Goal: Feedback & Contribution: Leave review/rating

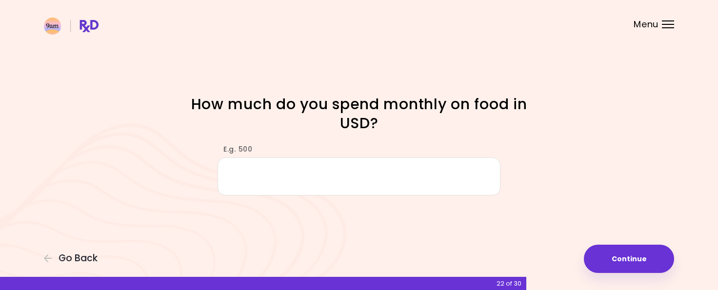
click at [657, 20] on span "Menu" at bounding box center [645, 24] width 25 height 9
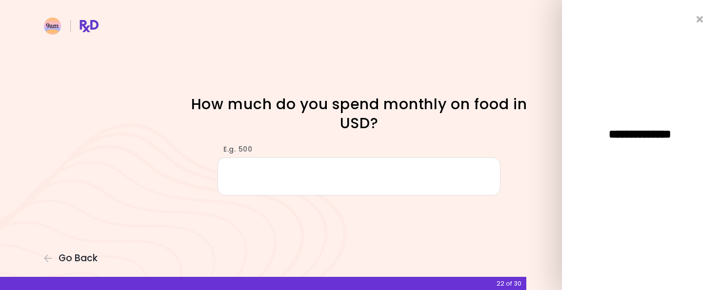
click at [701, 23] on div "**********" at bounding box center [640, 145] width 156 height 290
click at [701, 21] on icon "Close" at bounding box center [699, 19] width 9 height 7
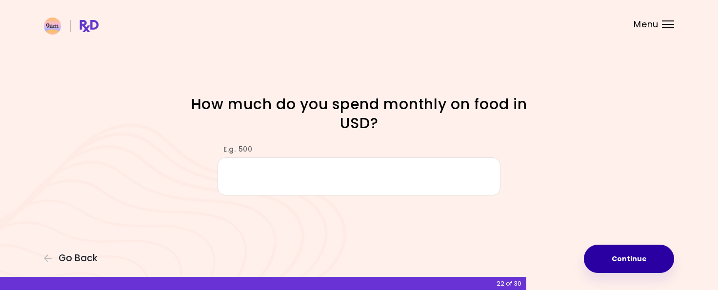
click at [653, 257] on button "Continue" at bounding box center [629, 259] width 90 height 28
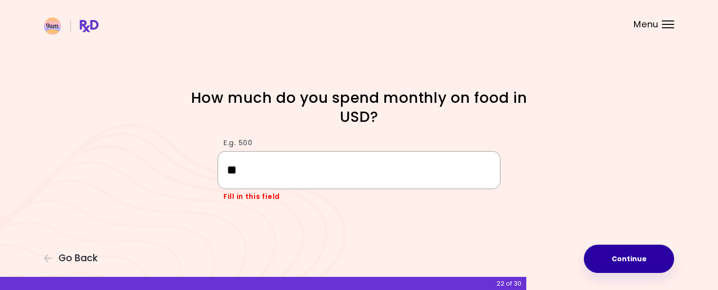
type input "*"
click at [605, 252] on button "Continue" at bounding box center [629, 259] width 90 height 28
click at [635, 257] on button "Continue" at bounding box center [629, 259] width 90 height 28
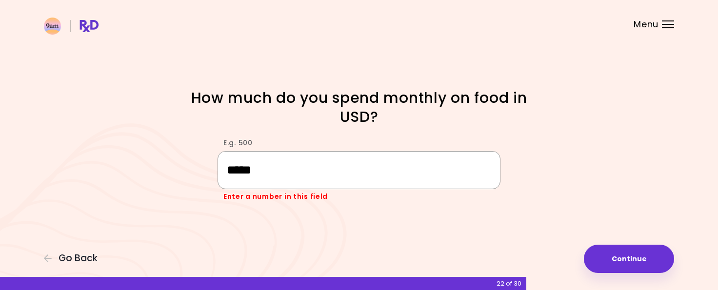
click at [236, 167] on input "*****" at bounding box center [358, 170] width 283 height 38
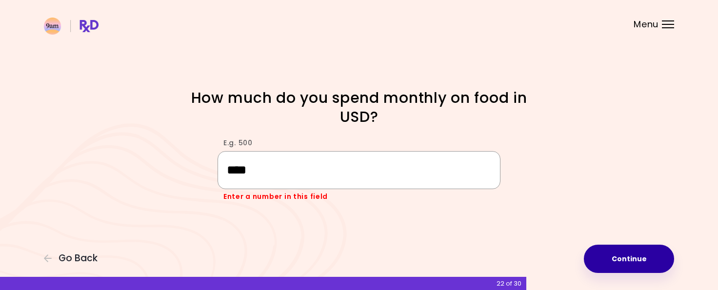
type input "****"
click at [588, 262] on button "Continue" at bounding box center [629, 259] width 90 height 28
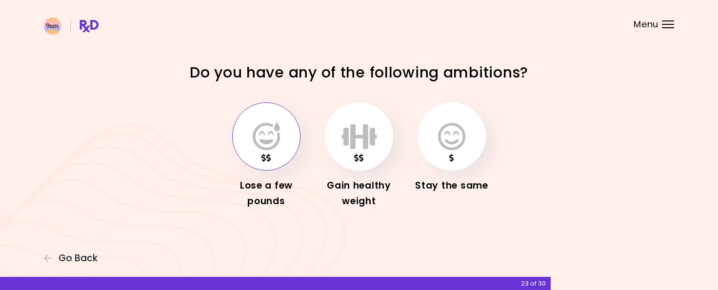
click at [269, 133] on icon "button" at bounding box center [266, 136] width 27 height 28
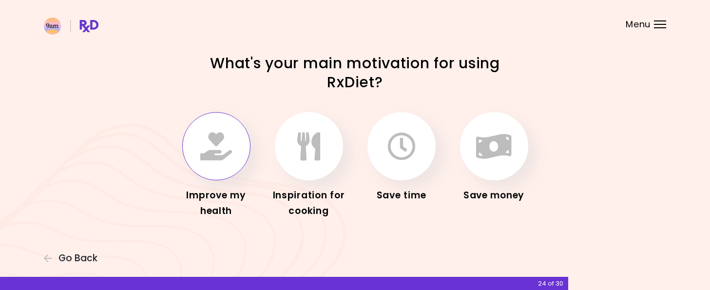
click at [235, 127] on button "button" at bounding box center [216, 146] width 68 height 68
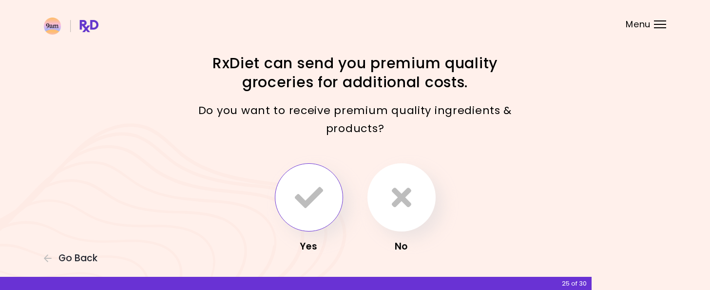
click at [322, 204] on icon "button" at bounding box center [309, 197] width 28 height 28
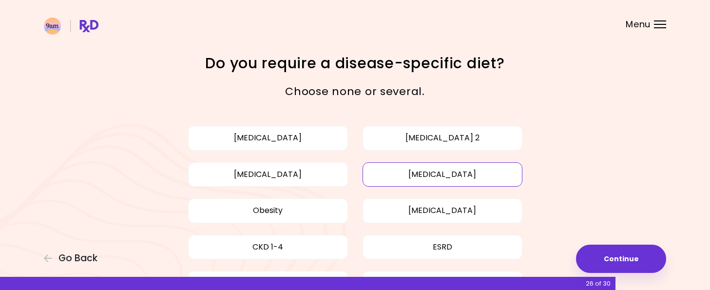
click at [393, 171] on button "[MEDICAL_DATA]" at bounding box center [443, 174] width 160 height 24
click at [287, 214] on button "Obesity" at bounding box center [268, 210] width 160 height 24
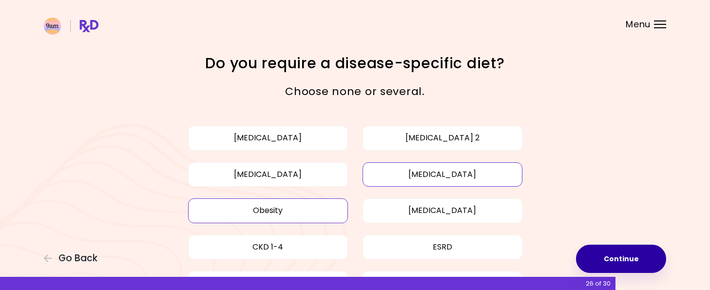
click at [613, 255] on button "Continue" at bounding box center [621, 259] width 90 height 28
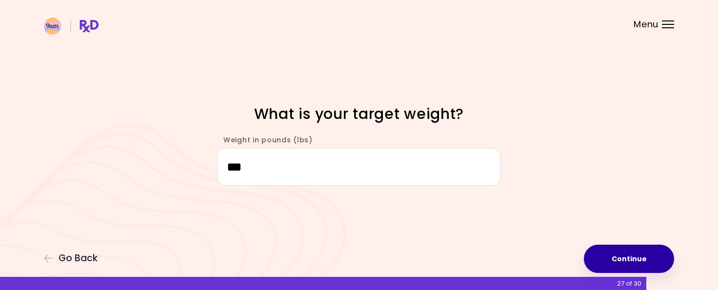
type input "***"
click at [619, 261] on button "Continue" at bounding box center [629, 259] width 90 height 28
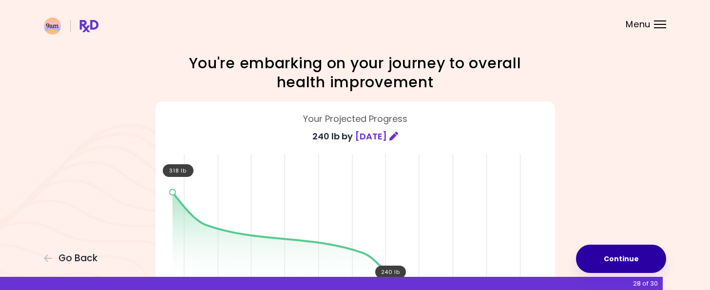
click at [613, 257] on button "Continue" at bounding box center [621, 259] width 90 height 28
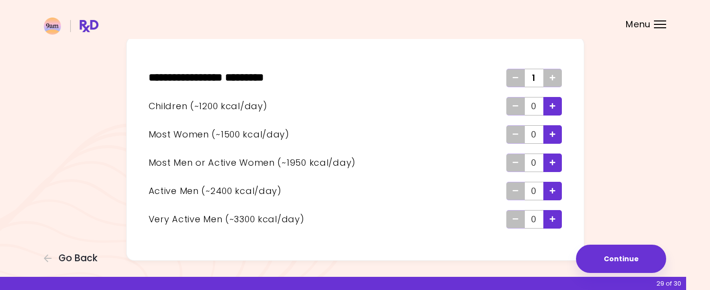
scroll to position [49, 0]
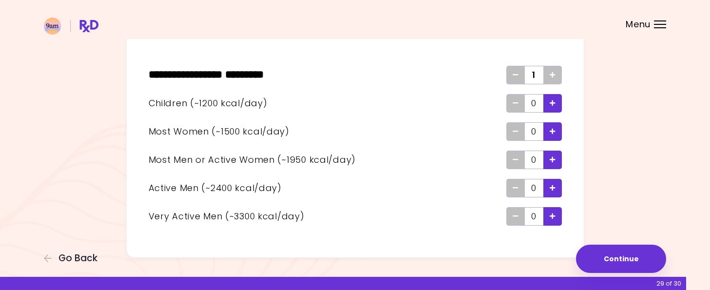
click at [552, 74] on icon "Add" at bounding box center [553, 75] width 6 height 6
click at [516, 76] on icon "Remove" at bounding box center [516, 75] width 6 height 6
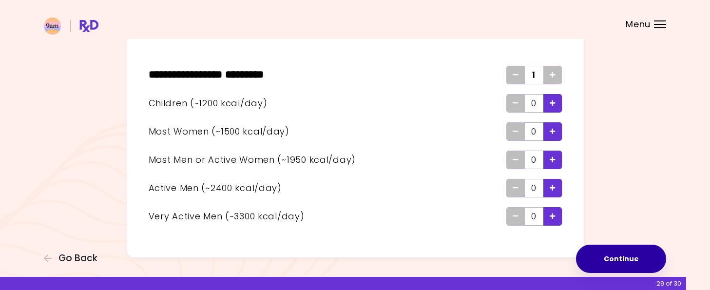
click at [611, 258] on button "Continue" at bounding box center [621, 259] width 90 height 28
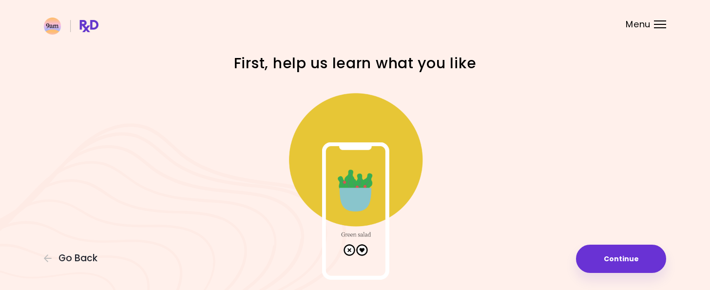
click at [362, 248] on img at bounding box center [355, 182] width 195 height 195
click at [358, 173] on img at bounding box center [355, 182] width 195 height 195
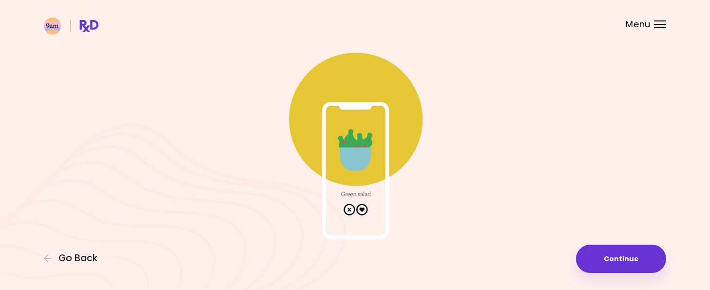
scroll to position [48, 0]
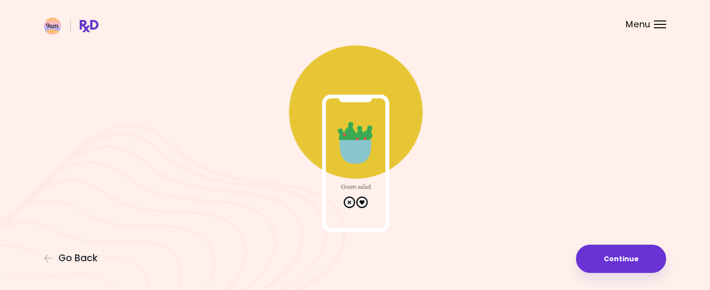
click at [364, 145] on img at bounding box center [355, 134] width 195 height 195
click at [362, 203] on img at bounding box center [355, 134] width 195 height 195
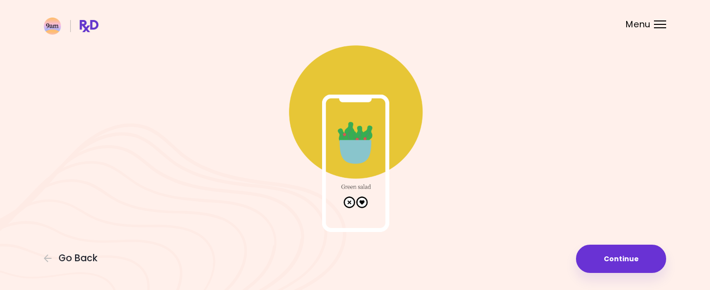
click at [362, 203] on img at bounding box center [355, 134] width 195 height 195
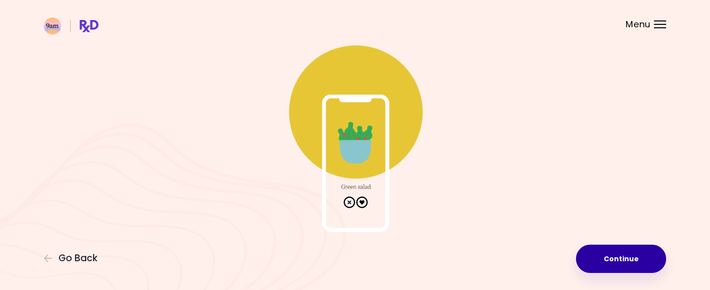
click at [600, 261] on button "Continue" at bounding box center [621, 259] width 90 height 28
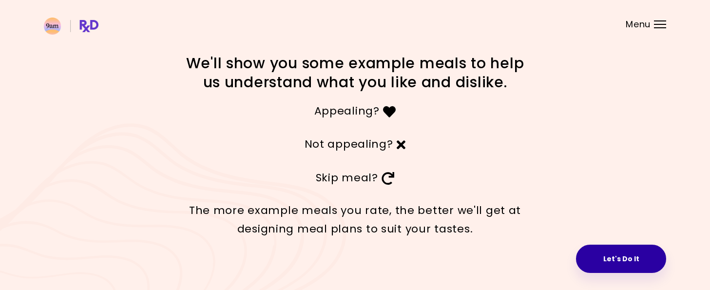
click at [611, 256] on button "Let's Do It" at bounding box center [621, 259] width 90 height 28
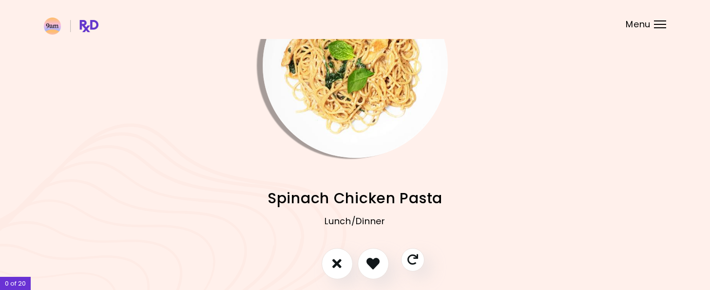
scroll to position [109, 0]
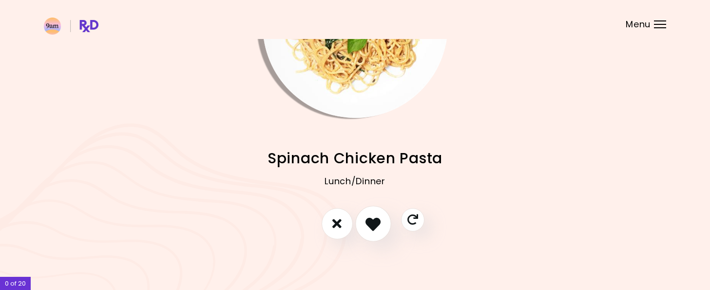
click at [375, 223] on icon "I like this recipe" at bounding box center [373, 223] width 15 height 15
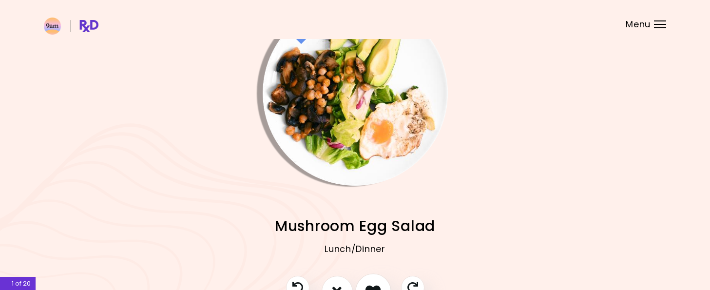
scroll to position [49, 0]
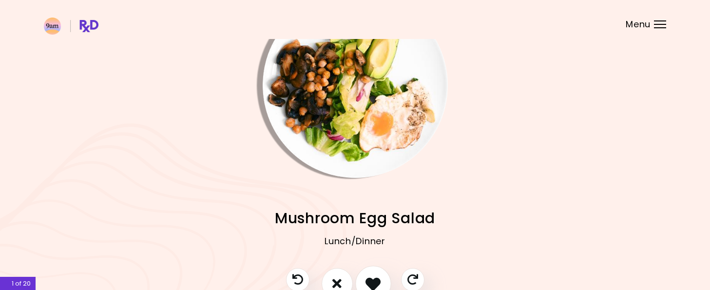
click at [374, 282] on icon "I like this recipe" at bounding box center [373, 283] width 15 height 15
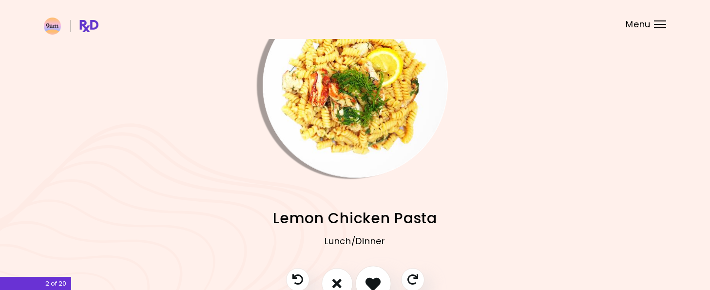
click at [373, 281] on icon "I like this recipe" at bounding box center [373, 283] width 15 height 15
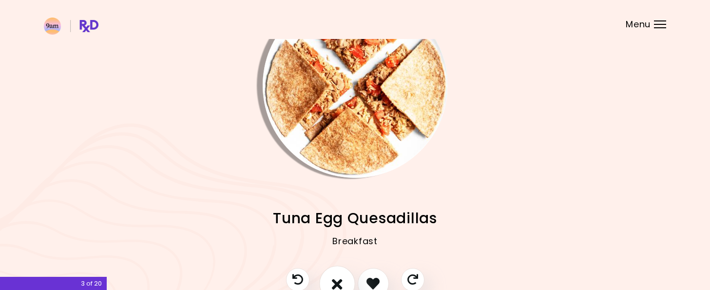
click at [335, 278] on icon "I don't like this recipe" at bounding box center [337, 283] width 11 height 15
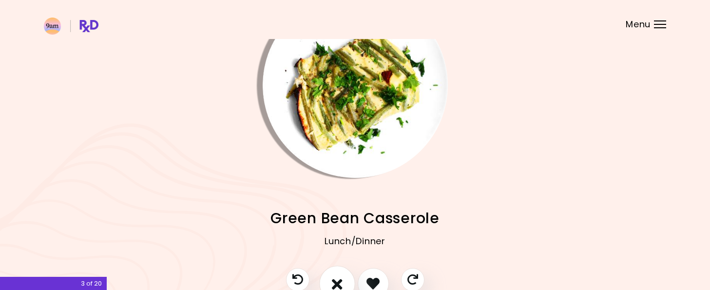
click at [335, 278] on icon "I don't like this recipe" at bounding box center [337, 283] width 11 height 15
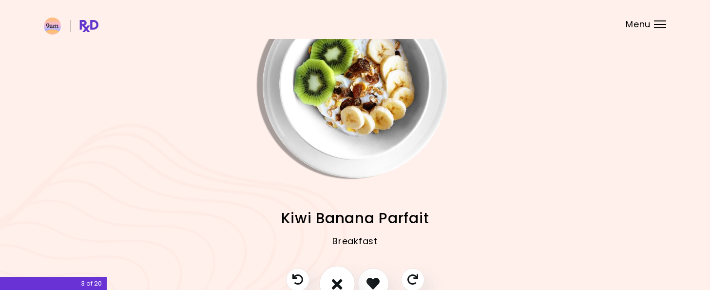
click at [335, 278] on icon "I don't like this recipe" at bounding box center [337, 283] width 11 height 15
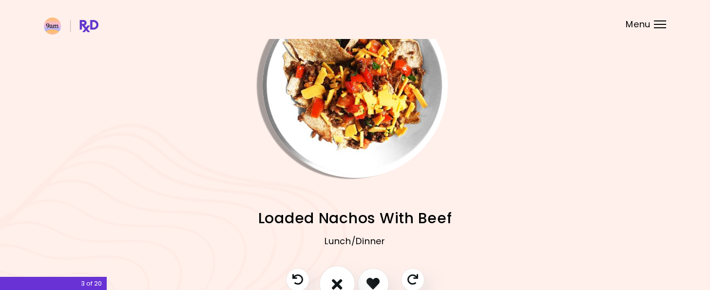
click at [335, 278] on icon "I don't like this recipe" at bounding box center [337, 283] width 11 height 15
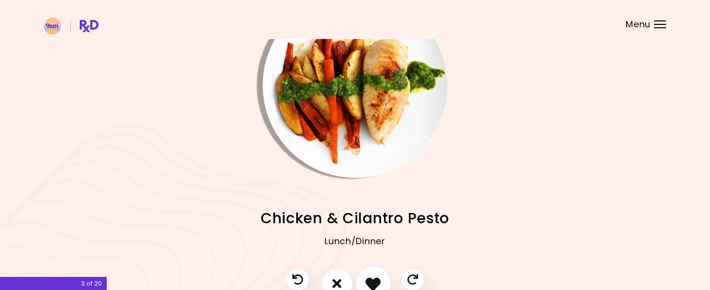
click at [376, 278] on icon "I like this recipe" at bounding box center [373, 283] width 15 height 15
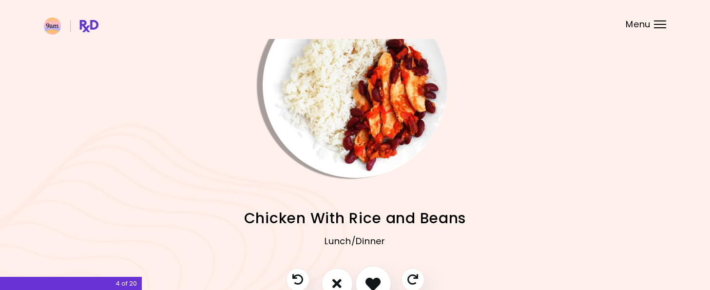
click at [376, 278] on icon "I like this recipe" at bounding box center [373, 283] width 15 height 15
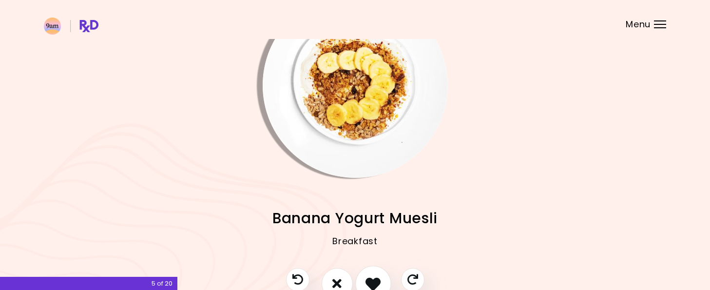
click at [375, 278] on icon "I like this recipe" at bounding box center [373, 283] width 15 height 15
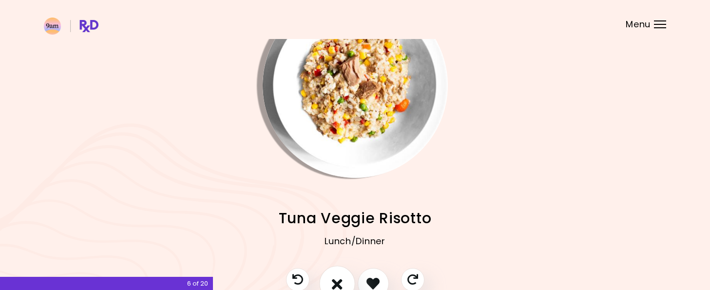
click at [336, 280] on icon "I don't like this recipe" at bounding box center [337, 283] width 11 height 15
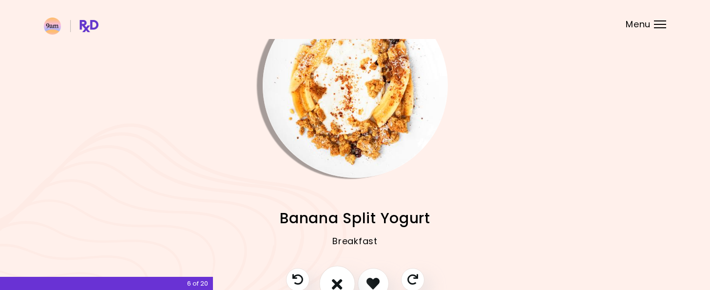
click at [337, 278] on icon "I don't like this recipe" at bounding box center [337, 283] width 11 height 15
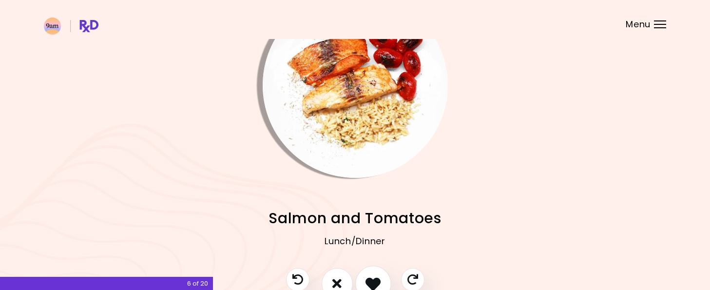
click at [369, 278] on icon "I like this recipe" at bounding box center [373, 283] width 15 height 15
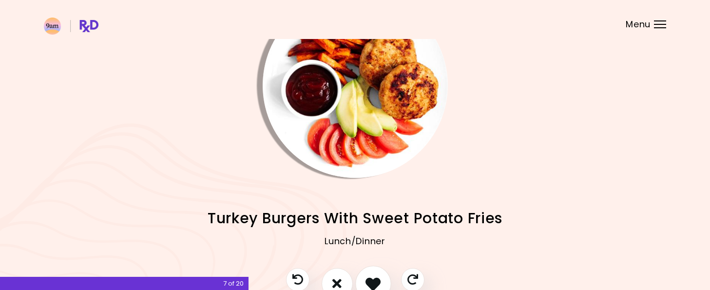
click at [369, 278] on icon "I like this recipe" at bounding box center [373, 283] width 15 height 15
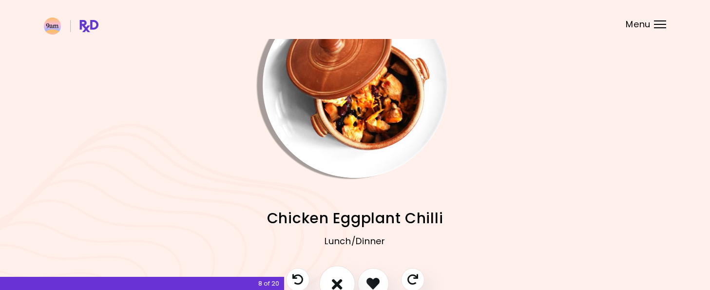
click at [340, 278] on icon "I don't like this recipe" at bounding box center [337, 283] width 11 height 15
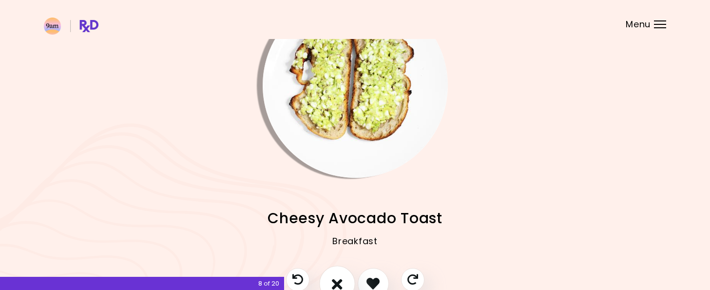
click at [340, 278] on icon "I don't like this recipe" at bounding box center [337, 283] width 11 height 15
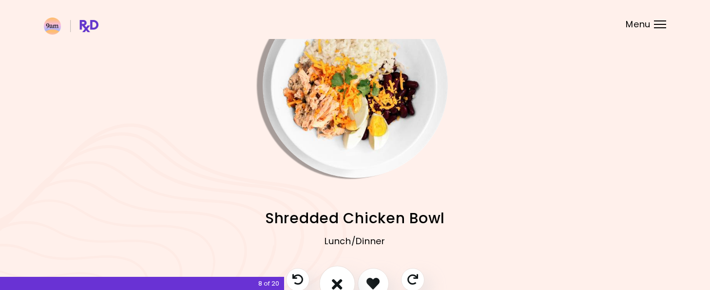
click at [340, 278] on icon "I don't like this recipe" at bounding box center [337, 283] width 11 height 15
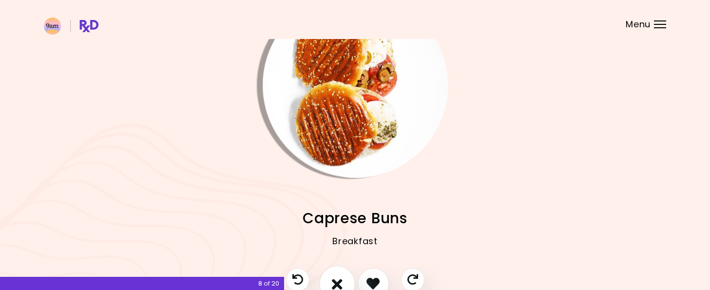
click at [340, 278] on icon "I don't like this recipe" at bounding box center [337, 283] width 11 height 15
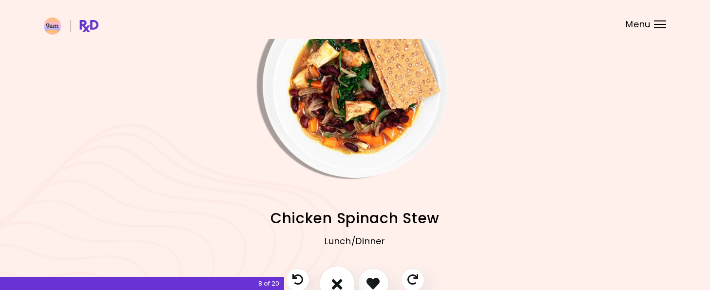
click at [340, 278] on icon "I don't like this recipe" at bounding box center [337, 283] width 11 height 15
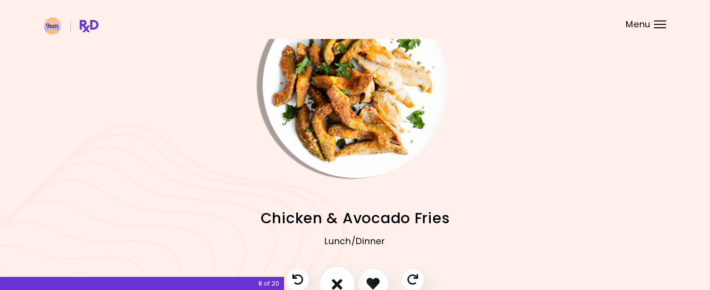
click at [340, 278] on icon "I don't like this recipe" at bounding box center [337, 283] width 11 height 15
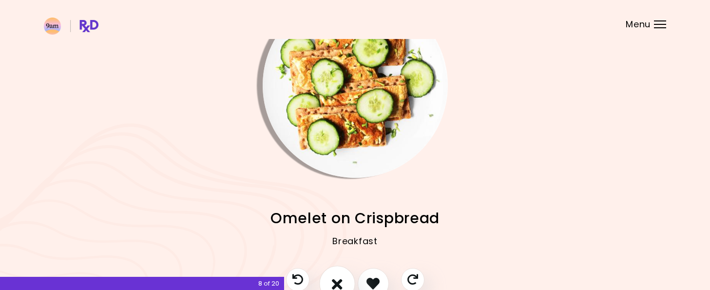
click at [340, 278] on icon "I don't like this recipe" at bounding box center [337, 283] width 11 height 15
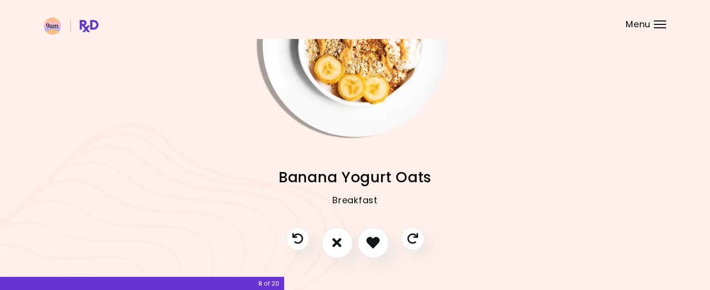
scroll to position [98, 0]
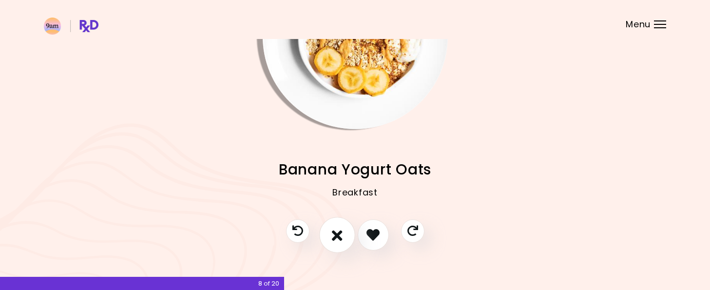
click at [335, 241] on icon "I don't like this recipe" at bounding box center [337, 234] width 11 height 15
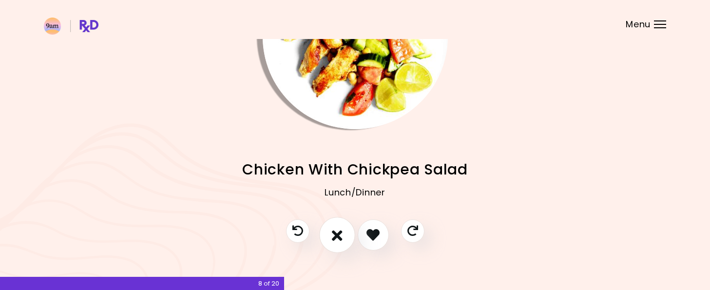
scroll to position [49, 0]
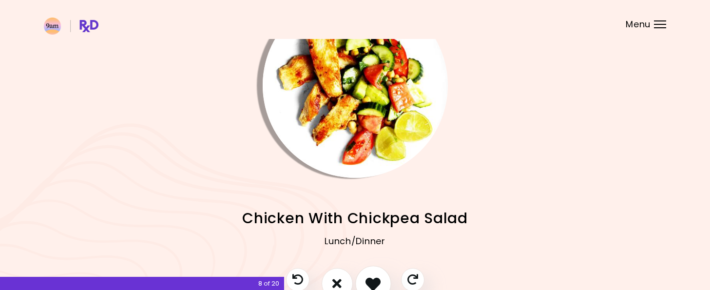
click at [368, 278] on icon "I like this recipe" at bounding box center [373, 283] width 15 height 15
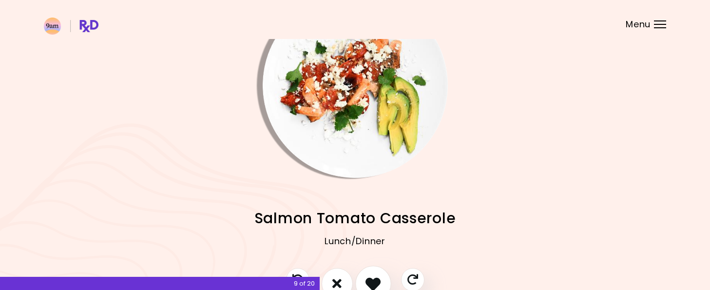
click at [371, 280] on icon "I like this recipe" at bounding box center [373, 283] width 15 height 15
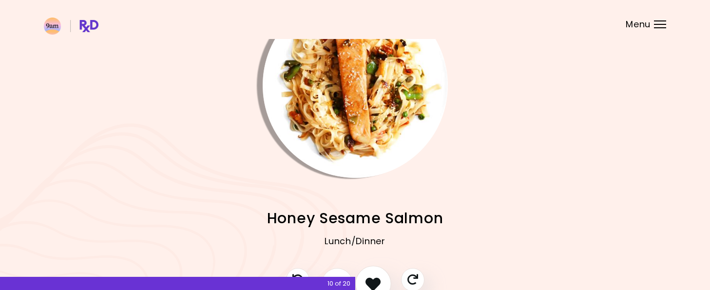
click at [371, 280] on icon "I like this recipe" at bounding box center [373, 283] width 15 height 15
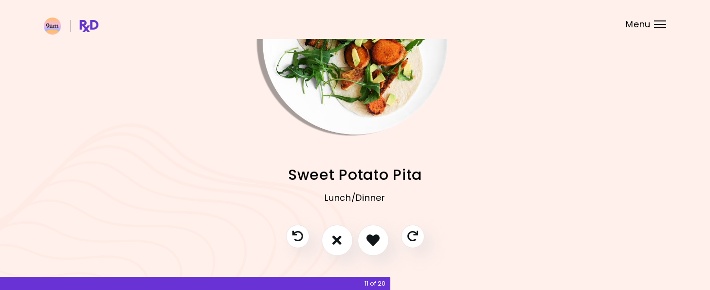
scroll to position [98, 0]
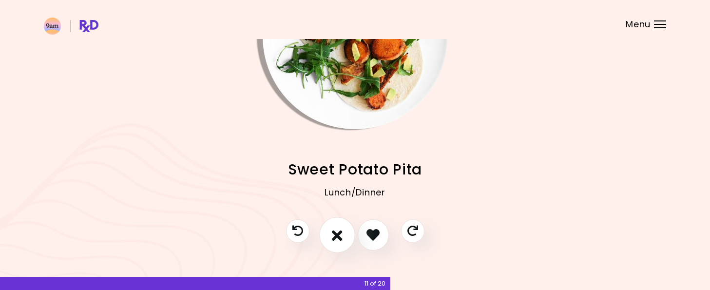
click at [343, 239] on button "I don't like this recipe" at bounding box center [337, 235] width 36 height 36
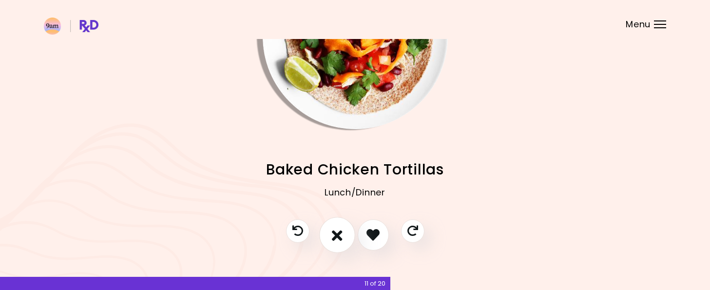
click at [332, 235] on button "I don't like this recipe" at bounding box center [337, 235] width 36 height 36
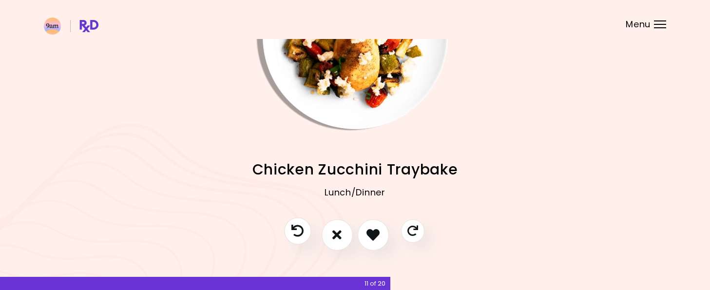
click at [296, 229] on icon "Previous recipe" at bounding box center [298, 231] width 12 height 12
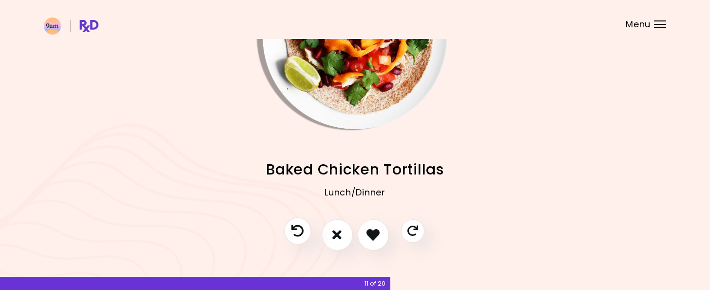
click at [296, 229] on icon "Previous recipe" at bounding box center [298, 231] width 12 height 12
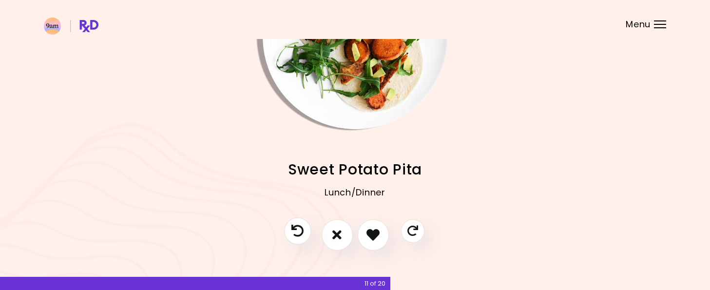
click at [296, 229] on icon "Previous recipe" at bounding box center [298, 231] width 12 height 12
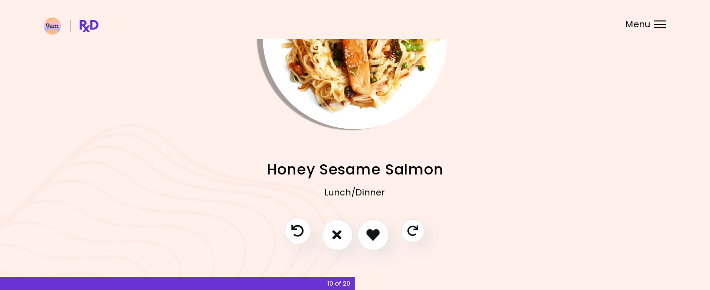
click at [296, 229] on icon "Previous recipe" at bounding box center [298, 231] width 12 height 12
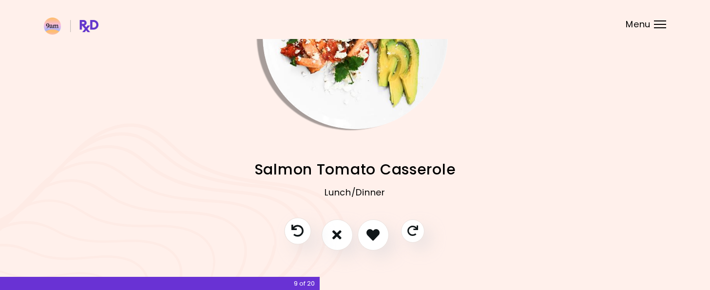
click at [296, 229] on icon "Previous recipe" at bounding box center [298, 231] width 12 height 12
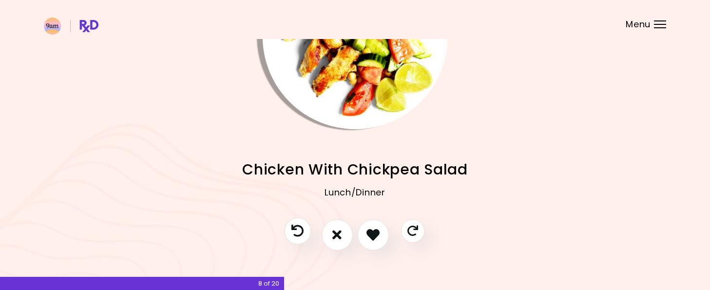
click at [296, 229] on icon "Previous recipe" at bounding box center [298, 231] width 12 height 12
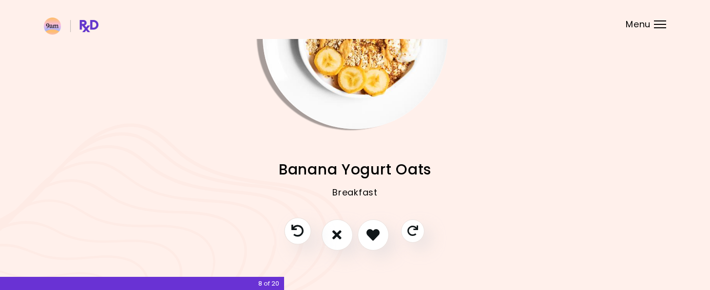
click at [296, 229] on icon "Previous recipe" at bounding box center [298, 231] width 12 height 12
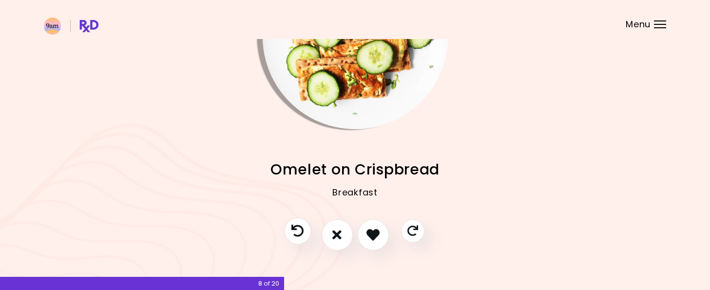
click at [296, 229] on icon "Previous recipe" at bounding box center [298, 231] width 12 height 12
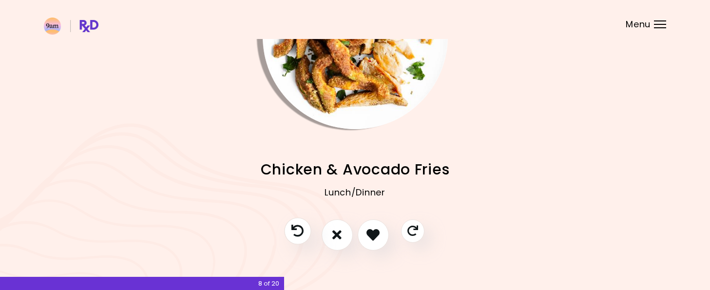
click at [296, 229] on icon "Previous recipe" at bounding box center [298, 231] width 12 height 12
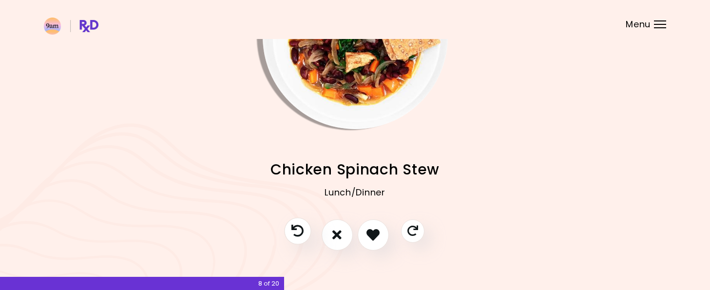
click at [296, 229] on icon "Previous recipe" at bounding box center [298, 231] width 12 height 12
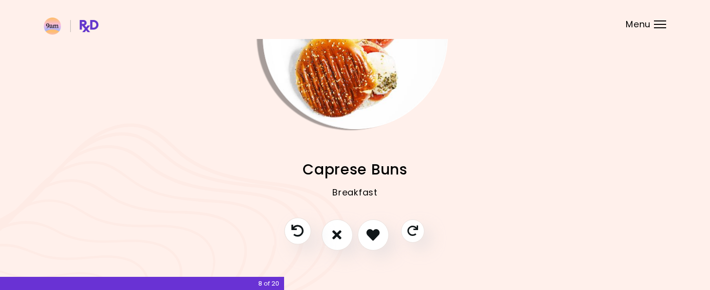
click at [296, 229] on icon "Previous recipe" at bounding box center [298, 231] width 12 height 12
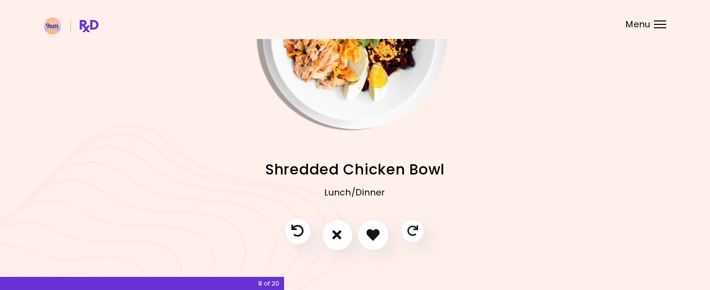
click at [296, 229] on icon "Previous recipe" at bounding box center [298, 231] width 12 height 12
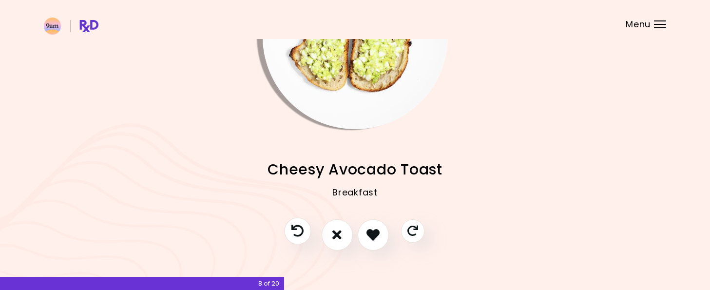
click at [296, 229] on icon "Previous recipe" at bounding box center [298, 231] width 12 height 12
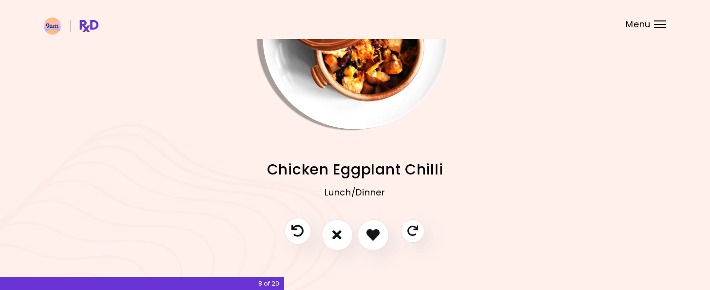
click at [296, 229] on icon "Previous recipe" at bounding box center [298, 231] width 12 height 12
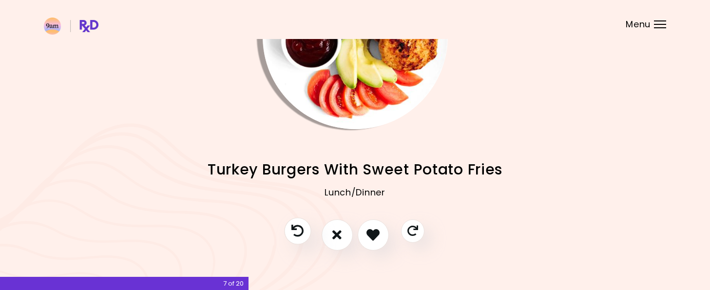
click at [296, 229] on icon "Previous recipe" at bounding box center [298, 231] width 12 height 12
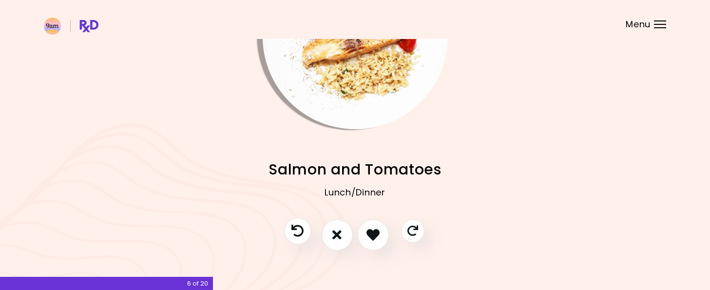
click at [296, 229] on icon "Previous recipe" at bounding box center [298, 231] width 12 height 12
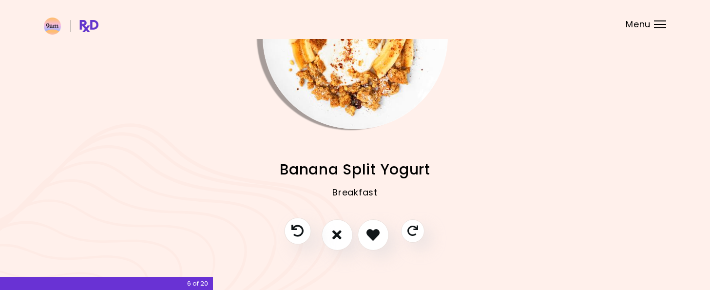
click at [296, 229] on icon "Previous recipe" at bounding box center [298, 231] width 12 height 12
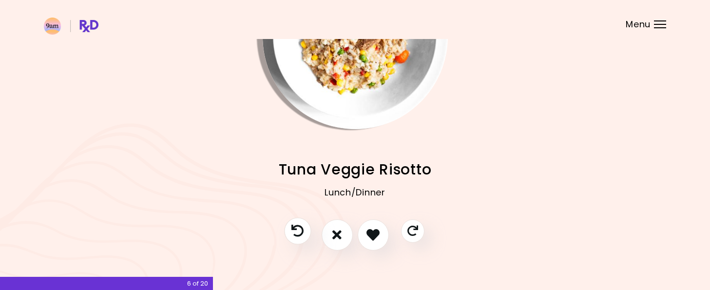
click at [296, 229] on icon "Previous recipe" at bounding box center [298, 231] width 12 height 12
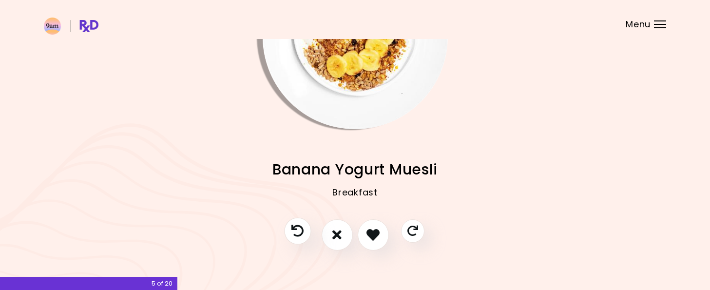
click at [296, 229] on icon "Previous recipe" at bounding box center [298, 231] width 12 height 12
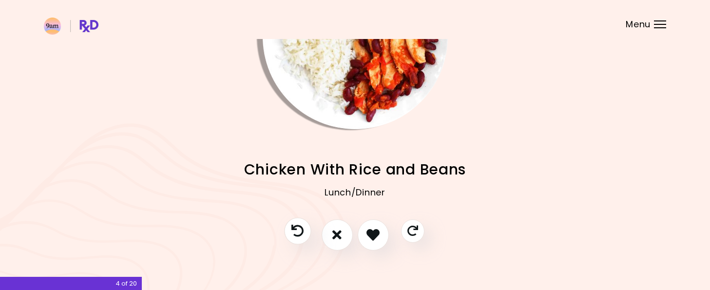
click at [296, 229] on icon "Previous recipe" at bounding box center [298, 231] width 12 height 12
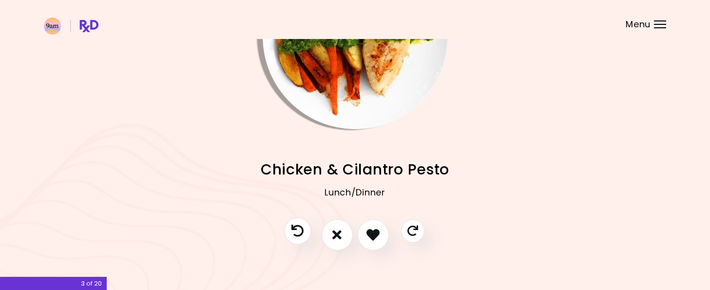
click at [296, 229] on icon "Previous recipe" at bounding box center [298, 231] width 12 height 12
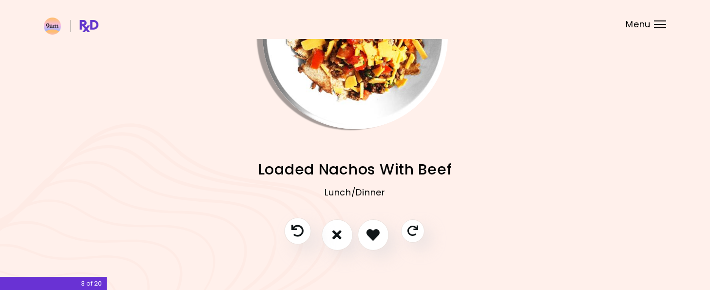
click at [296, 229] on icon "Previous recipe" at bounding box center [298, 231] width 12 height 12
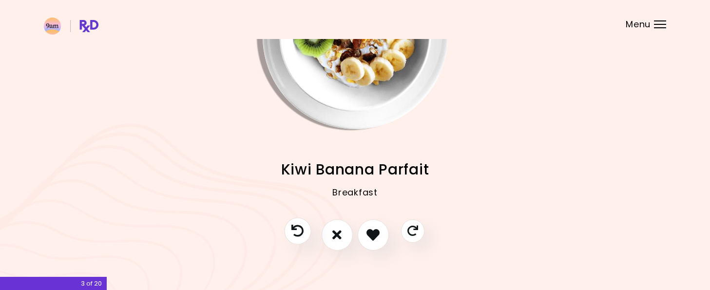
click at [296, 229] on icon "Previous recipe" at bounding box center [298, 231] width 12 height 12
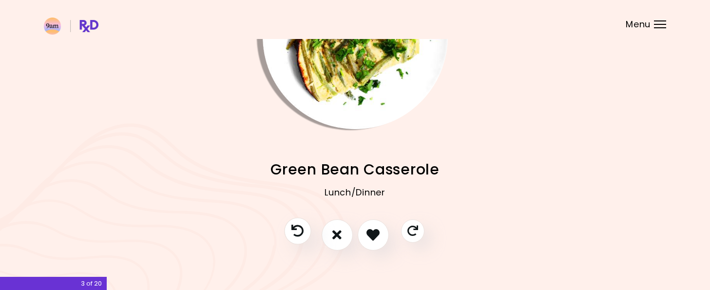
click at [301, 228] on icon "Previous recipe" at bounding box center [298, 231] width 12 height 12
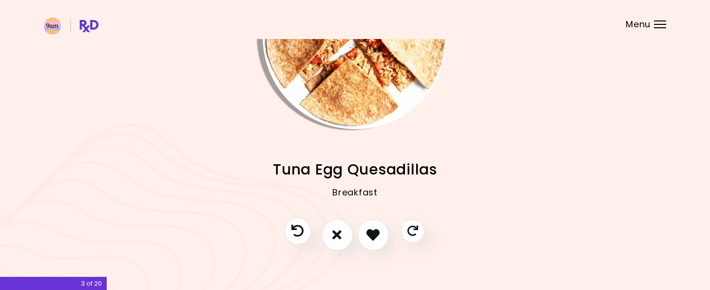
click at [301, 228] on icon "Previous recipe" at bounding box center [298, 231] width 12 height 12
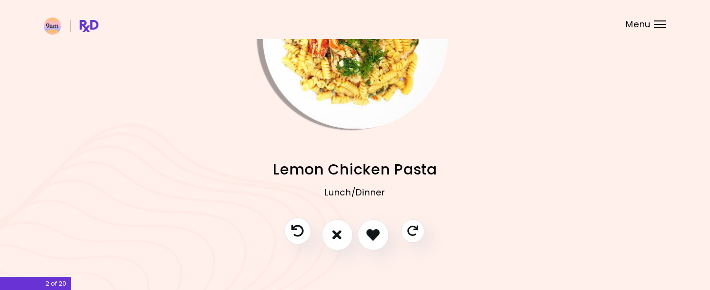
click at [301, 228] on icon "Previous recipe" at bounding box center [298, 231] width 12 height 12
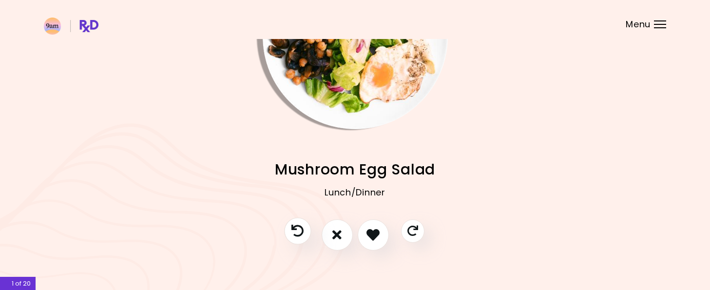
click at [301, 228] on icon "Previous recipe" at bounding box center [298, 231] width 12 height 12
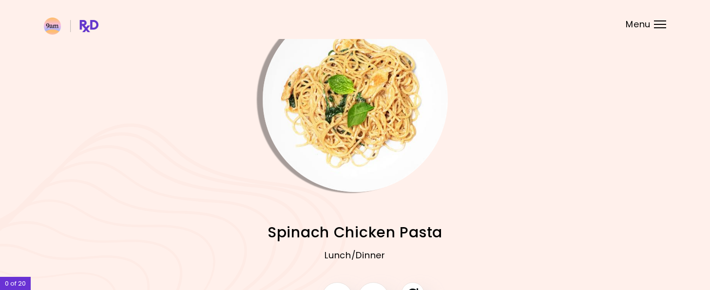
scroll to position [49, 0]
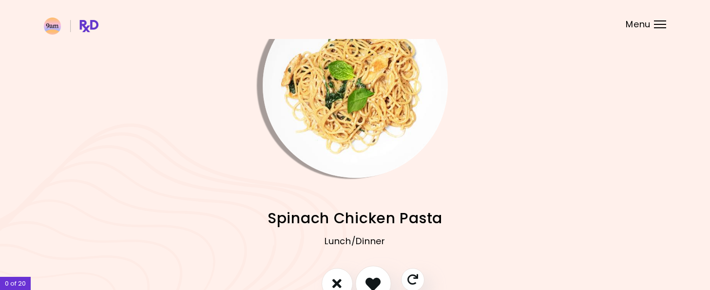
click at [372, 281] on icon "I like this recipe" at bounding box center [373, 283] width 15 height 15
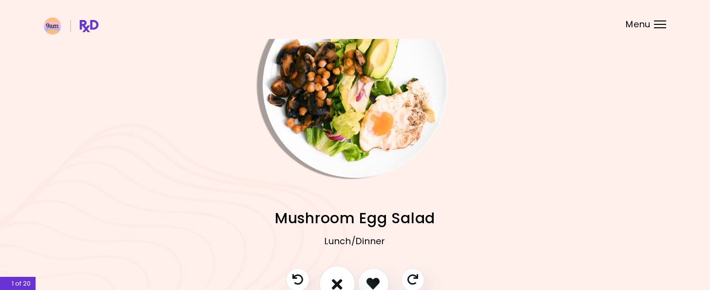
click at [332, 279] on icon "I don't like this recipe" at bounding box center [337, 283] width 11 height 15
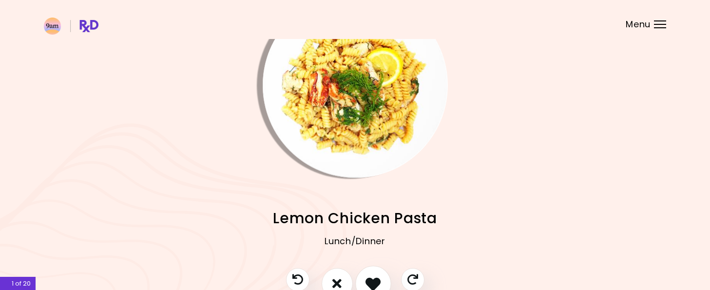
click at [371, 278] on icon "I like this recipe" at bounding box center [373, 283] width 15 height 15
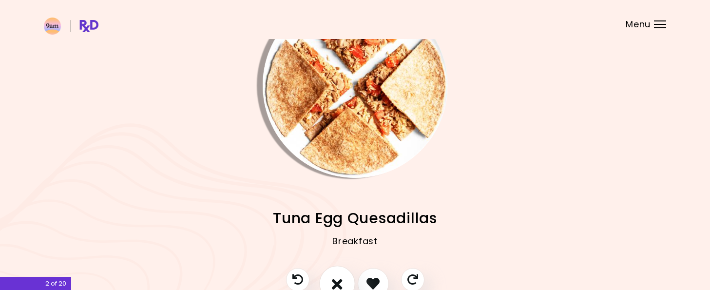
click at [335, 283] on icon "I don't like this recipe" at bounding box center [337, 283] width 11 height 15
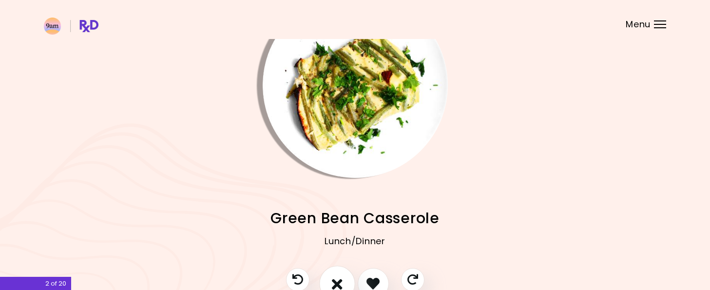
click at [336, 282] on icon "I don't like this recipe" at bounding box center [337, 283] width 11 height 15
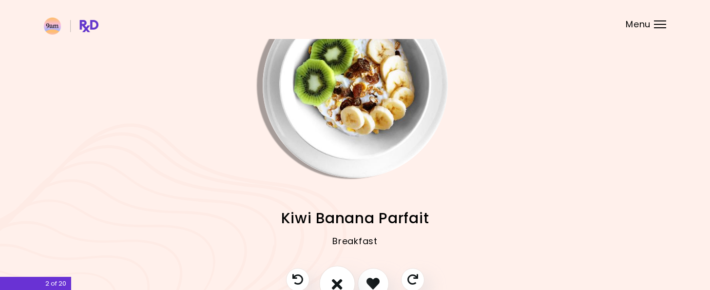
click at [336, 282] on icon "I don't like this recipe" at bounding box center [337, 283] width 11 height 15
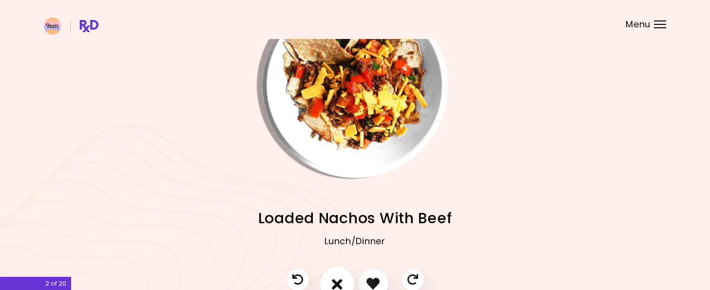
click at [336, 282] on icon "I don't like this recipe" at bounding box center [337, 283] width 11 height 15
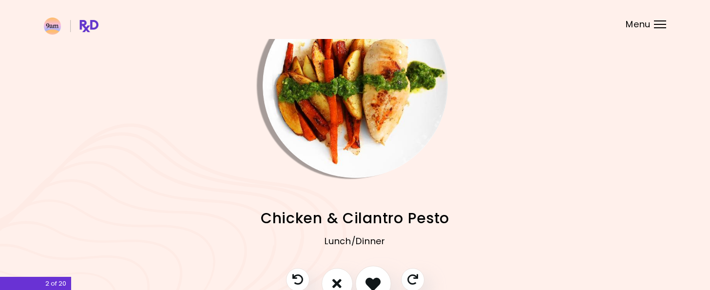
click at [375, 278] on icon "I like this recipe" at bounding box center [373, 283] width 15 height 15
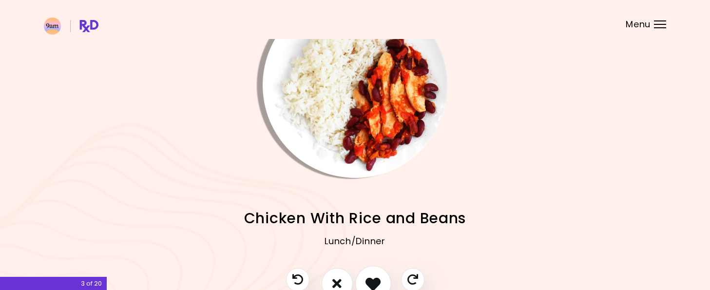
click at [375, 278] on icon "I like this recipe" at bounding box center [373, 283] width 15 height 15
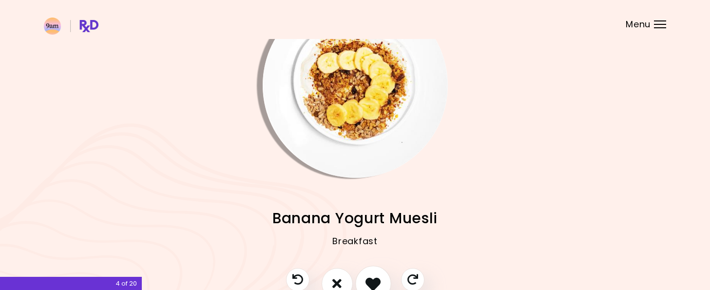
click at [369, 277] on icon "I like this recipe" at bounding box center [373, 283] width 15 height 15
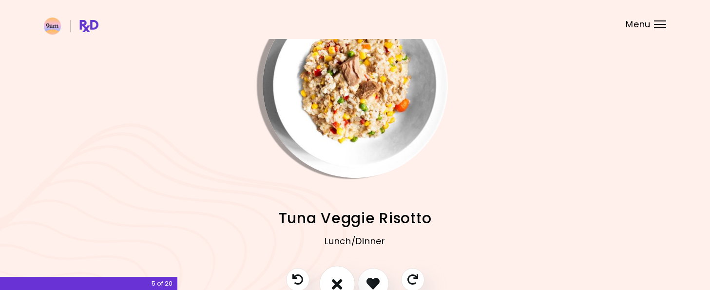
click at [340, 284] on icon "I don't like this recipe" at bounding box center [337, 283] width 11 height 15
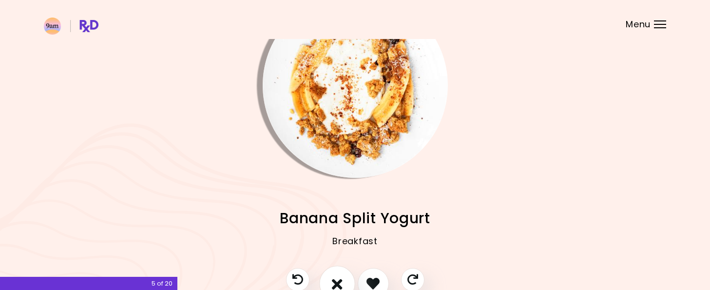
click at [340, 284] on icon "I don't like this recipe" at bounding box center [337, 283] width 11 height 15
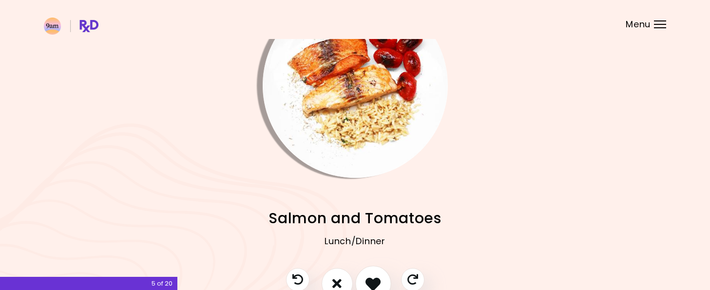
click at [371, 279] on icon "I like this recipe" at bounding box center [373, 283] width 15 height 15
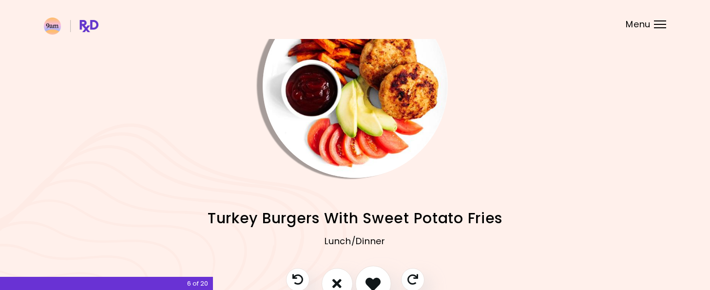
click at [372, 279] on icon "I like this recipe" at bounding box center [373, 283] width 15 height 15
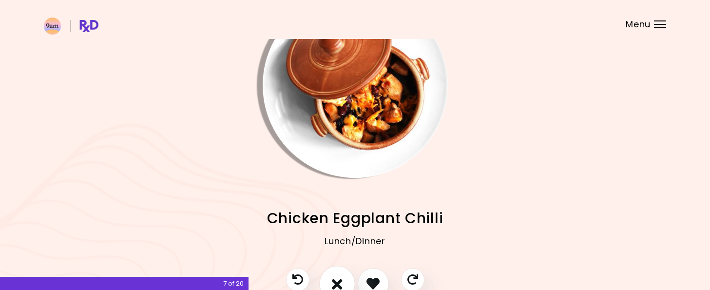
click at [336, 281] on icon "I don't like this recipe" at bounding box center [337, 283] width 11 height 15
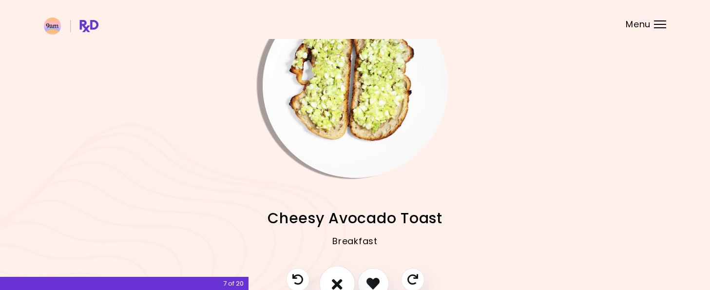
click at [336, 281] on icon "I don't like this recipe" at bounding box center [337, 283] width 11 height 15
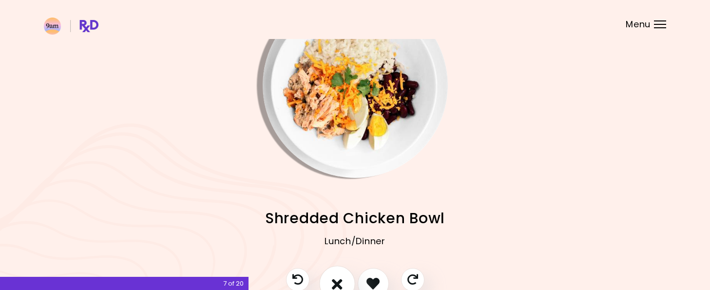
click at [336, 281] on icon "I don't like this recipe" at bounding box center [337, 283] width 11 height 15
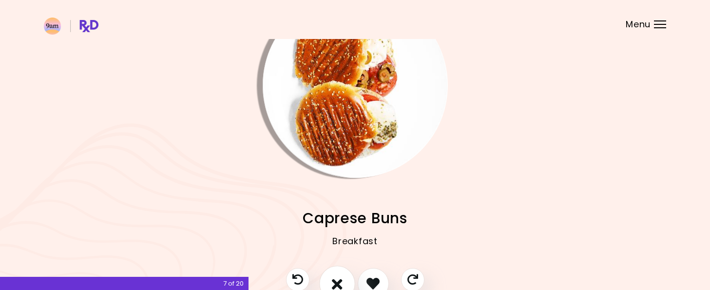
click at [336, 281] on icon "I don't like this recipe" at bounding box center [337, 283] width 11 height 15
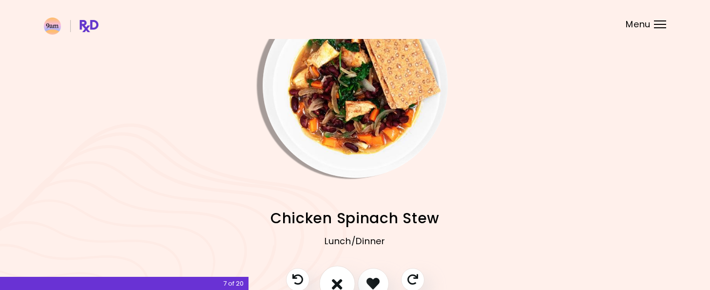
click at [336, 281] on icon "I don't like this recipe" at bounding box center [337, 283] width 11 height 15
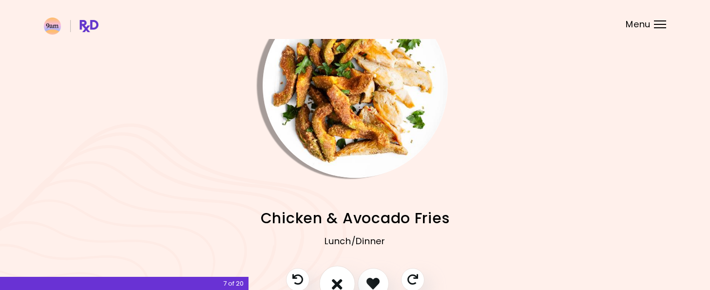
click at [336, 281] on icon "I don't like this recipe" at bounding box center [337, 283] width 11 height 15
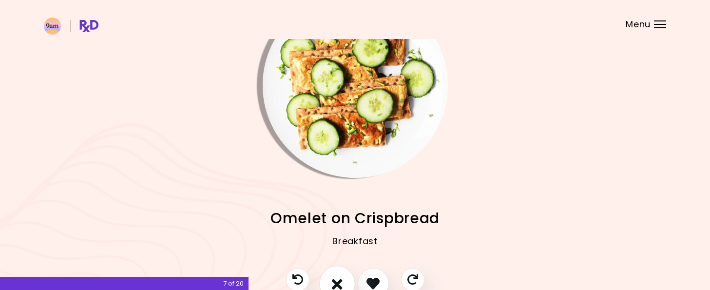
click at [336, 281] on icon "I don't like this recipe" at bounding box center [337, 283] width 11 height 15
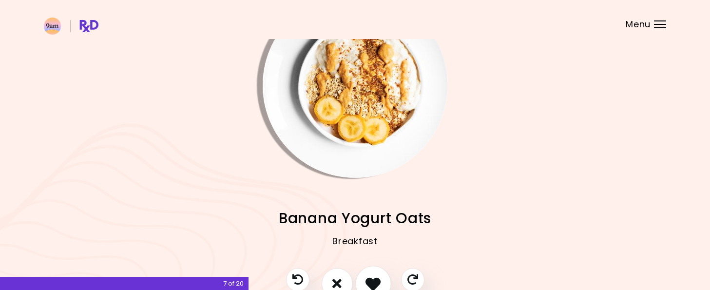
click at [371, 279] on icon "I like this recipe" at bounding box center [373, 283] width 15 height 15
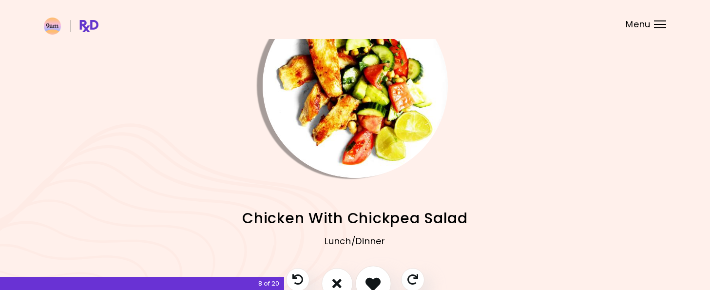
click at [372, 280] on icon "I like this recipe" at bounding box center [373, 283] width 15 height 15
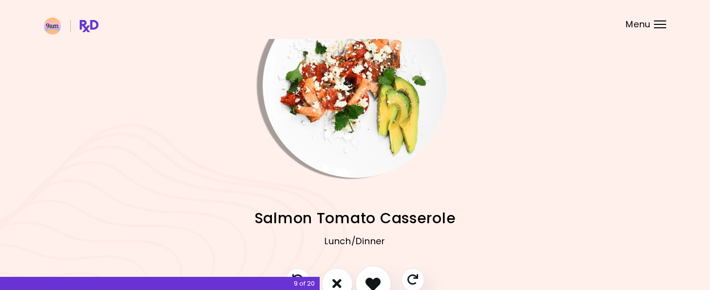
click at [372, 281] on icon "I like this recipe" at bounding box center [373, 283] width 15 height 15
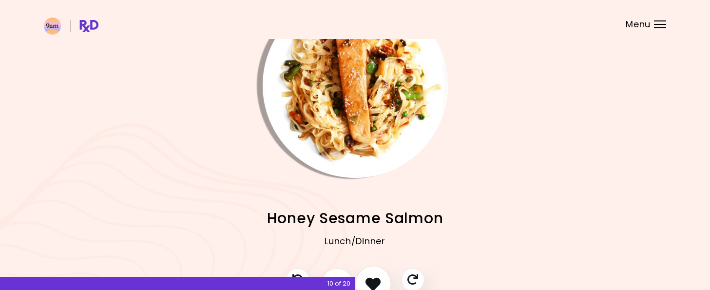
click at [373, 281] on icon "I like this recipe" at bounding box center [373, 283] width 15 height 15
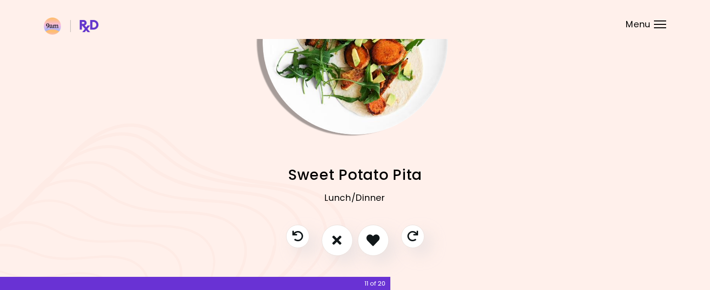
scroll to position [109, 0]
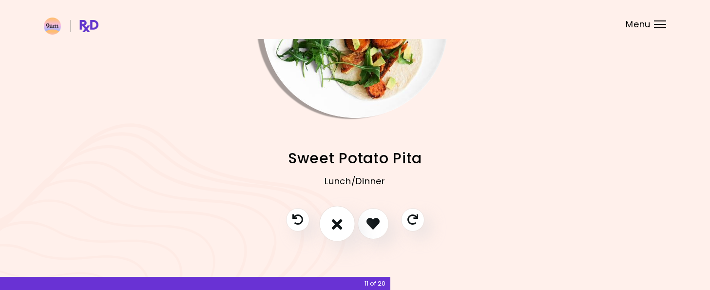
click at [333, 225] on icon "I don't like this recipe" at bounding box center [337, 223] width 11 height 15
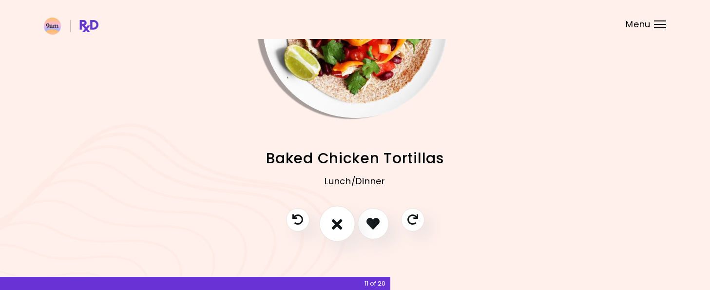
scroll to position [60, 0]
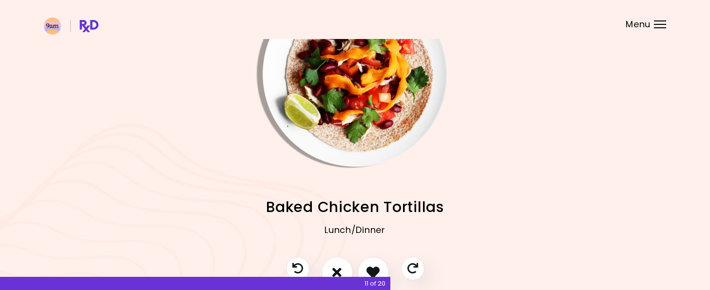
click at [179, 173] on div "Spinach Chicken Pasta Lunch/Dinner Mushroom Egg Salad Lunch/Dinner Lemon Chicke…" at bounding box center [355, 212] width 623 height 90
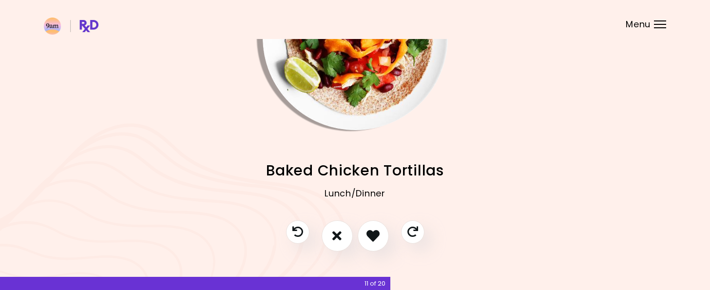
scroll to position [109, 0]
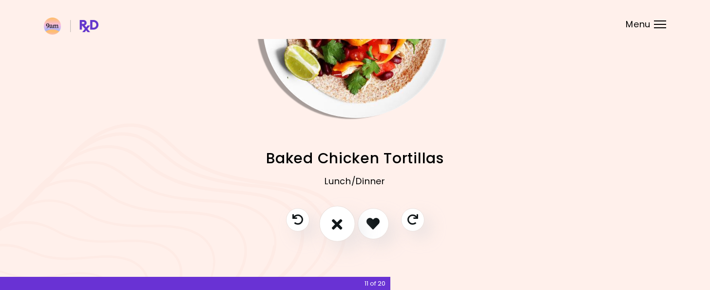
click at [339, 229] on icon "I don't like this recipe" at bounding box center [337, 223] width 11 height 15
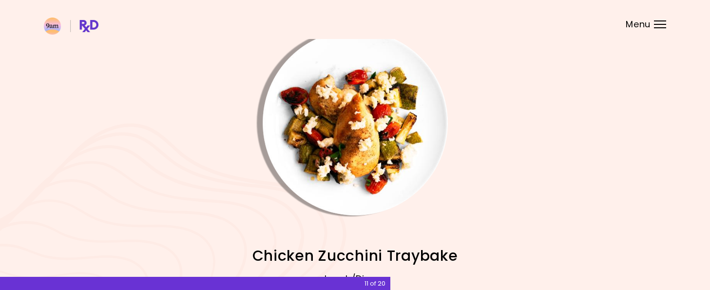
scroll to position [60, 0]
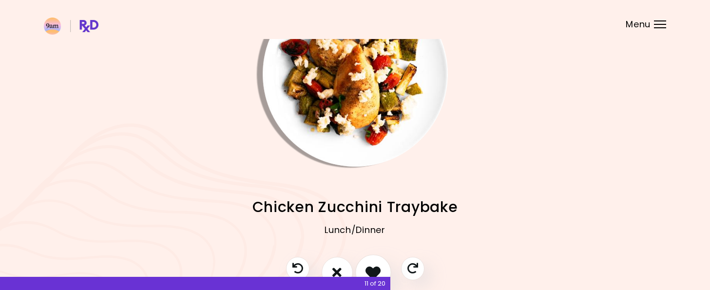
click at [371, 271] on icon "I like this recipe" at bounding box center [373, 272] width 15 height 15
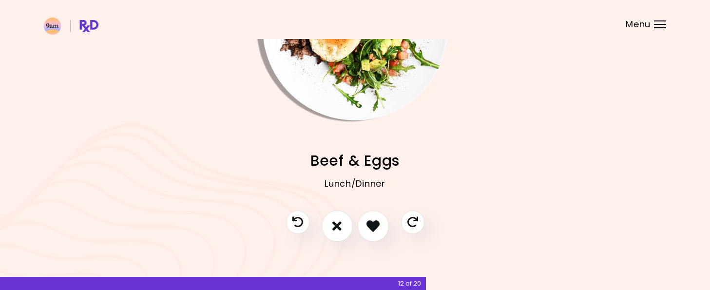
scroll to position [109, 0]
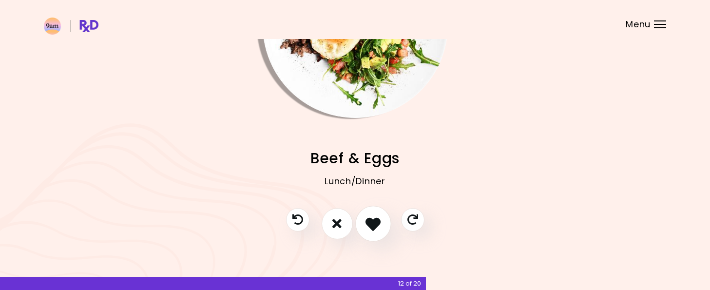
click at [374, 226] on icon "I like this recipe" at bounding box center [373, 223] width 15 height 15
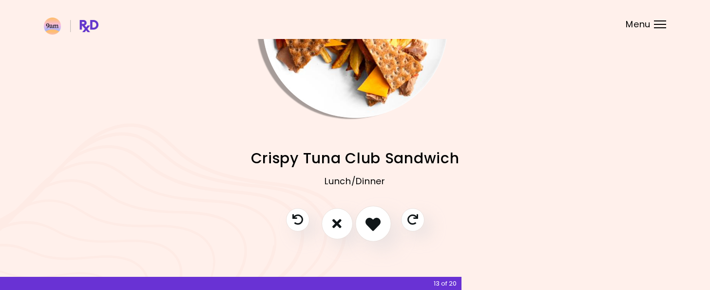
click at [377, 230] on icon "I like this recipe" at bounding box center [373, 223] width 15 height 15
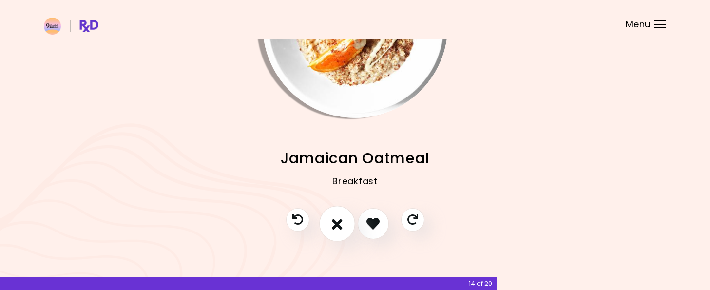
click at [331, 226] on button "I don't like this recipe" at bounding box center [337, 224] width 36 height 36
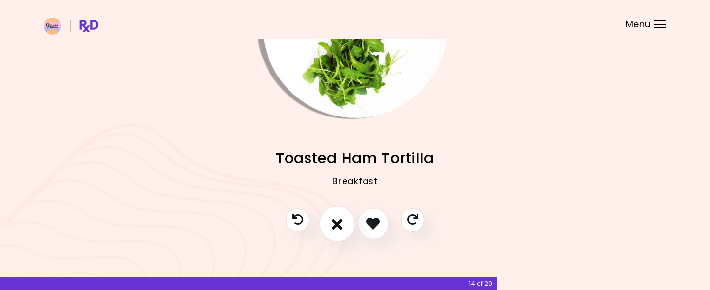
click at [338, 223] on icon "I don't like this recipe" at bounding box center [337, 223] width 11 height 15
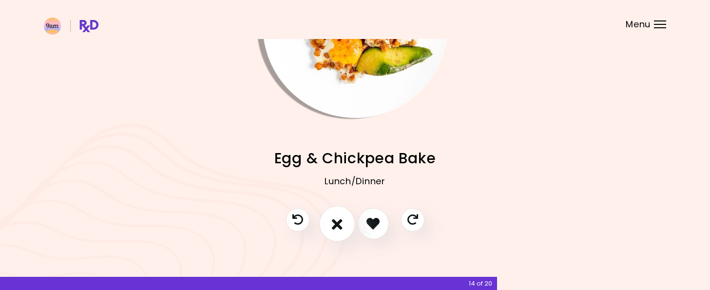
click at [335, 223] on icon "I don't like this recipe" at bounding box center [337, 223] width 11 height 15
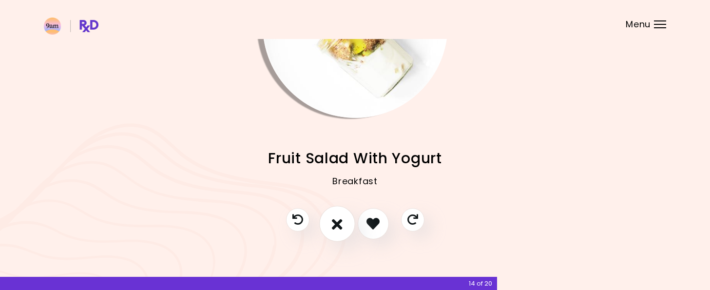
click at [334, 223] on icon "I don't like this recipe" at bounding box center [337, 223] width 11 height 15
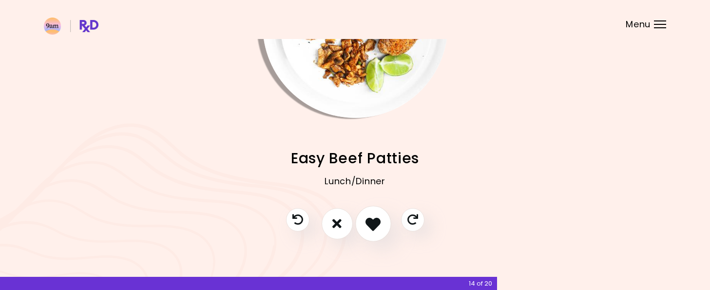
click at [375, 227] on icon "I like this recipe" at bounding box center [373, 223] width 15 height 15
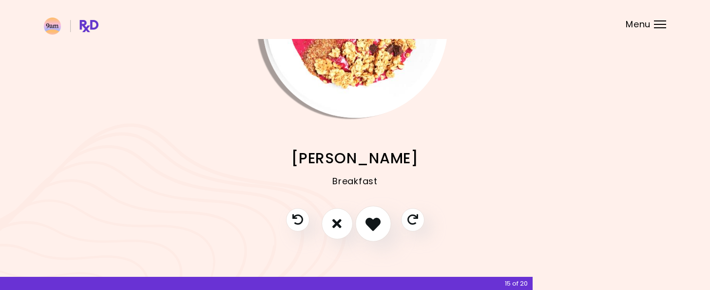
click at [372, 219] on icon "I like this recipe" at bounding box center [373, 223] width 15 height 15
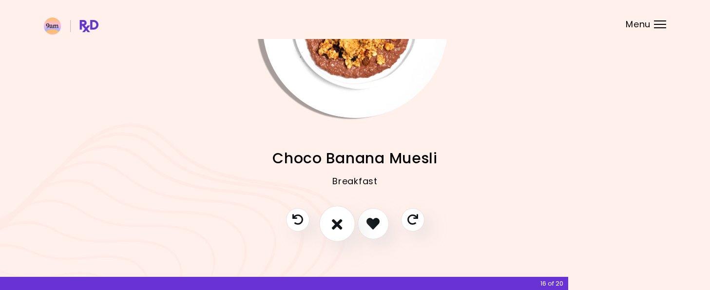
click at [331, 224] on button "I don't like this recipe" at bounding box center [337, 224] width 36 height 36
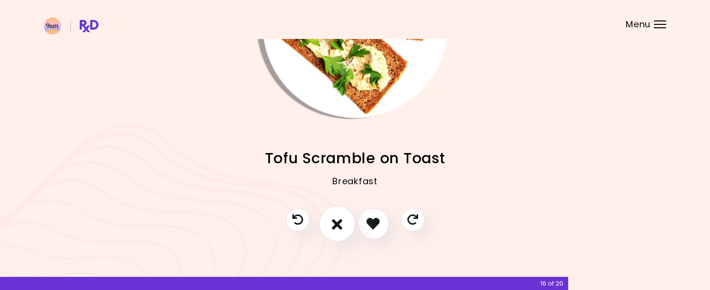
click at [336, 217] on icon "I don't like this recipe" at bounding box center [337, 223] width 11 height 15
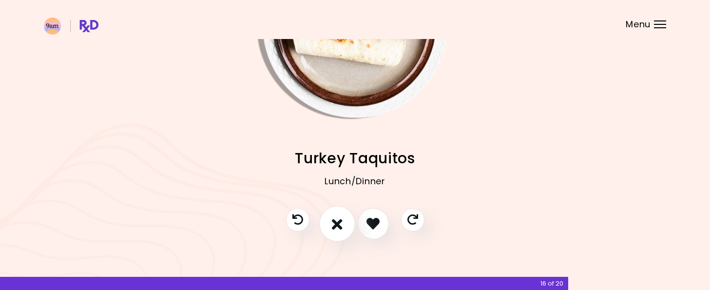
click at [327, 227] on button "I don't like this recipe" at bounding box center [337, 224] width 36 height 36
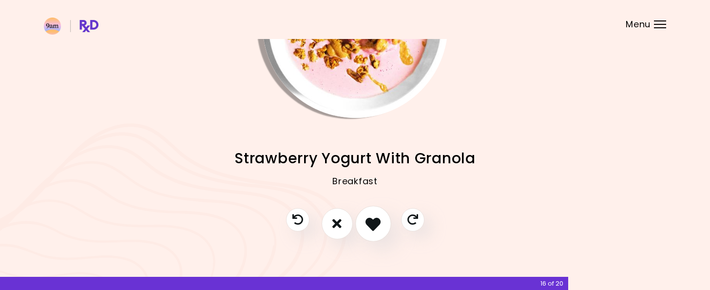
click at [371, 226] on icon "I like this recipe" at bounding box center [373, 223] width 15 height 15
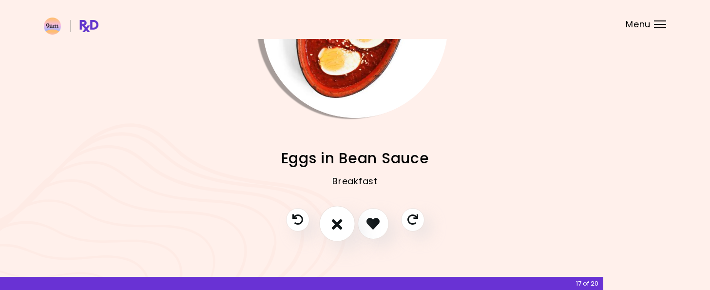
click at [331, 225] on button "I don't like this recipe" at bounding box center [337, 224] width 36 height 36
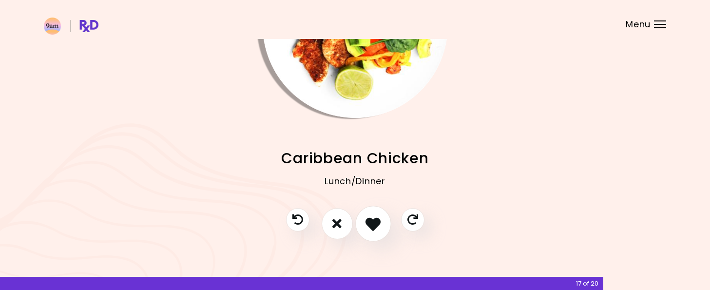
click at [372, 225] on icon "I like this recipe" at bounding box center [373, 223] width 15 height 15
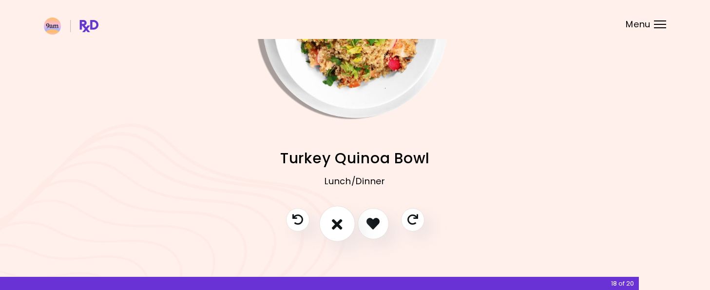
click at [328, 227] on button "I don't like this recipe" at bounding box center [337, 224] width 36 height 36
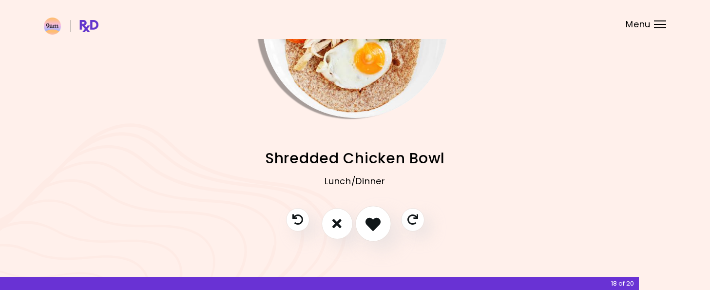
click at [365, 223] on button "I like this recipe" at bounding box center [373, 224] width 36 height 36
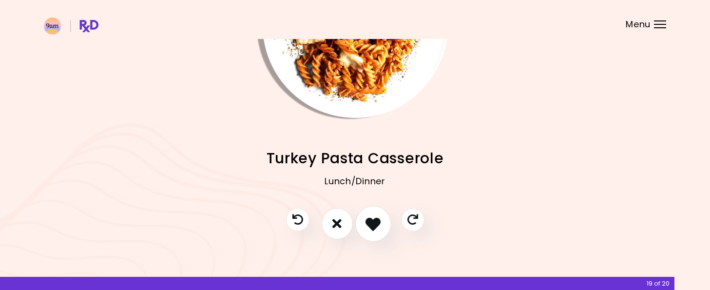
click at [368, 220] on icon "I like this recipe" at bounding box center [373, 223] width 15 height 15
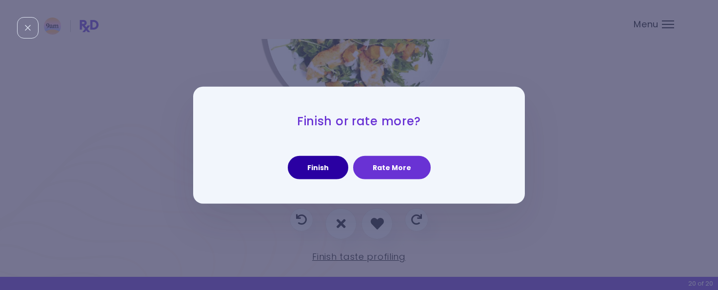
click at [318, 170] on button "Finish" at bounding box center [318, 167] width 60 height 23
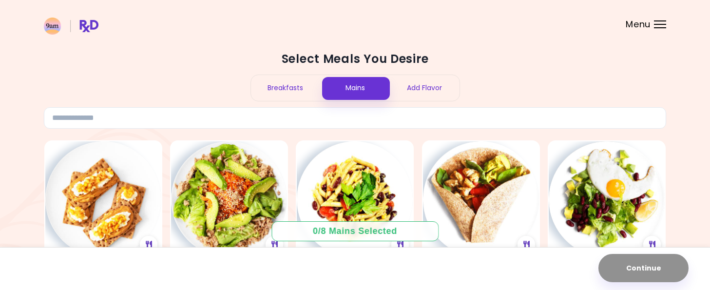
click at [653, 20] on header at bounding box center [355, 19] width 710 height 39
click at [660, 23] on div "Menu" at bounding box center [660, 24] width 12 height 8
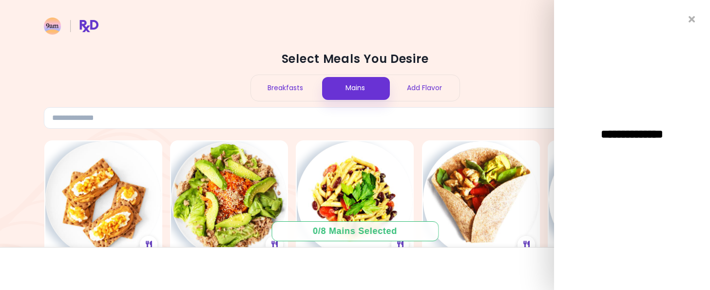
click at [521, 38] on header at bounding box center [355, 19] width 710 height 39
